Goal: Submit feedback/report problem

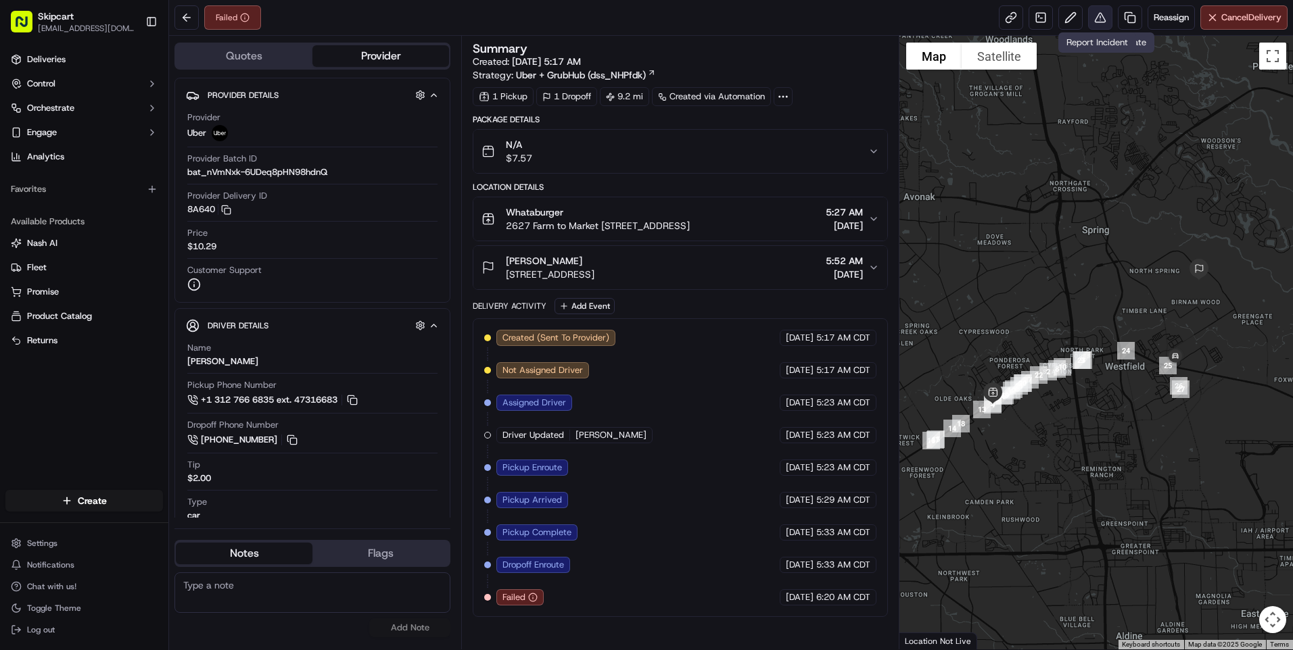
click at [1097, 16] on button at bounding box center [1100, 17] width 24 height 24
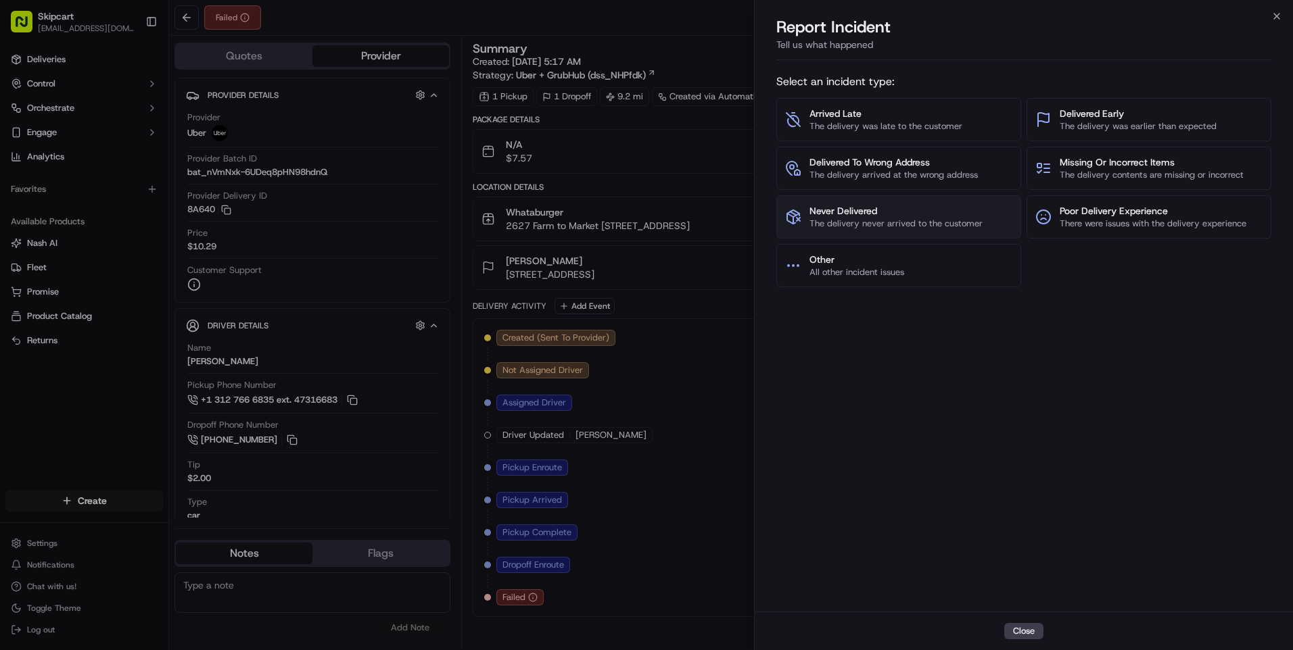
click at [890, 214] on span "Never Delivered" at bounding box center [895, 211] width 173 height 14
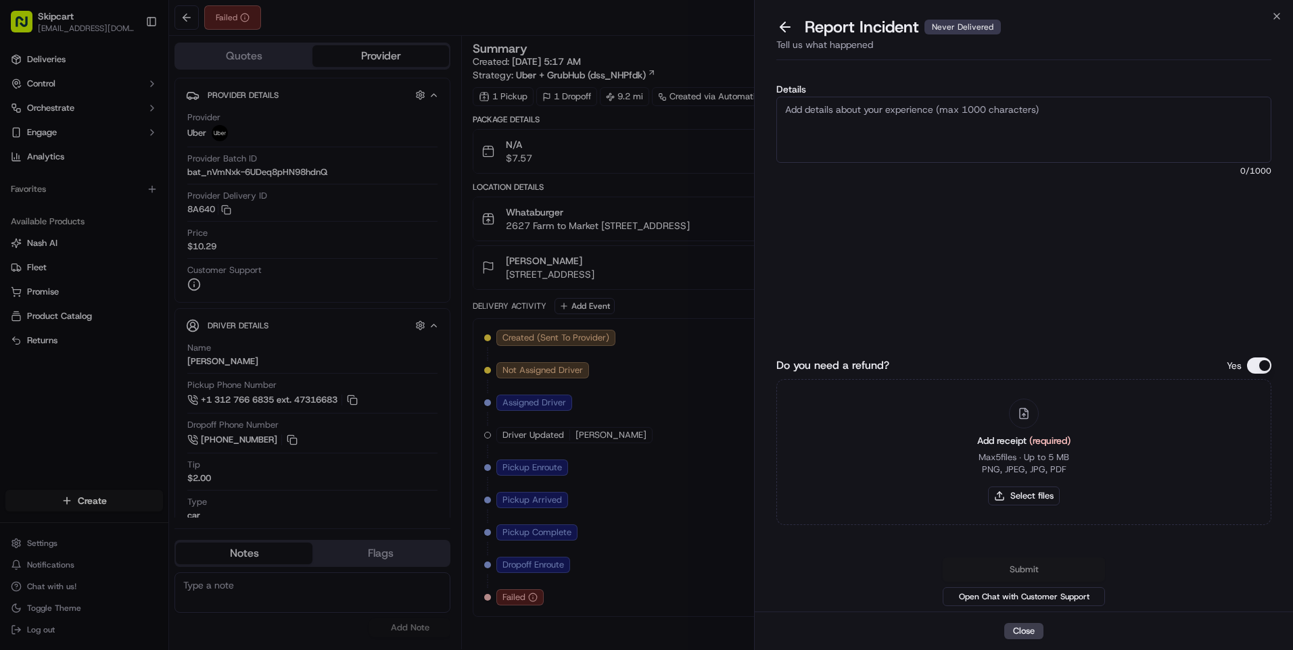
click at [889, 148] on textarea "Details" at bounding box center [1023, 130] width 495 height 66
type textarea "Customer reported non-delivery, driver cancelled off order after receiving item…"
click at [1031, 501] on button "Select files" at bounding box center [1024, 496] width 72 height 19
type input "C:\fakepath\nc 607.png"
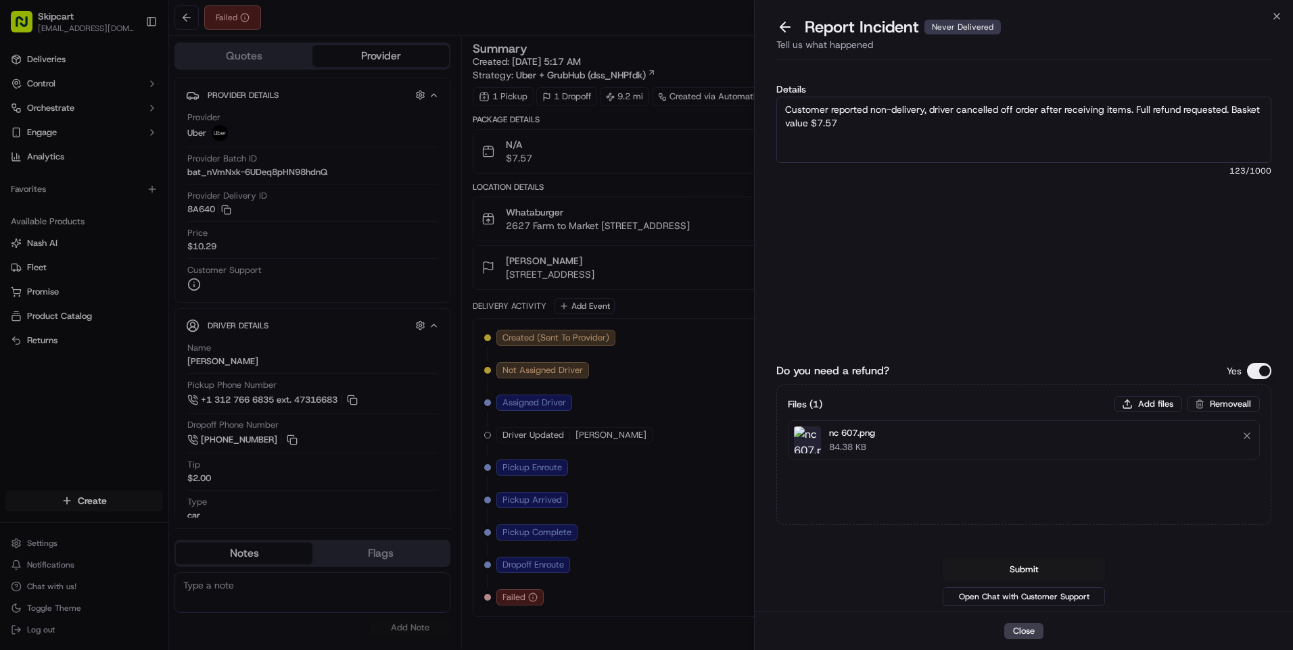
click at [993, 569] on button "Submit" at bounding box center [1024, 570] width 162 height 24
